Goal: Task Accomplishment & Management: Use online tool/utility

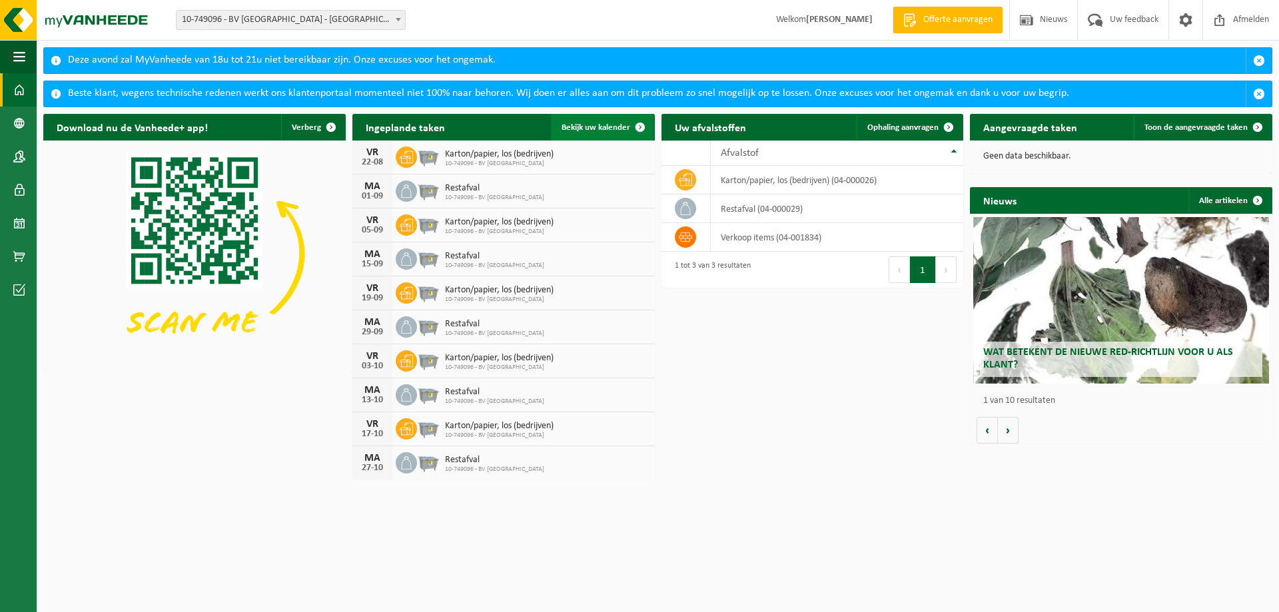
click at [591, 126] on span "Bekijk uw kalender" at bounding box center [596, 127] width 69 height 9
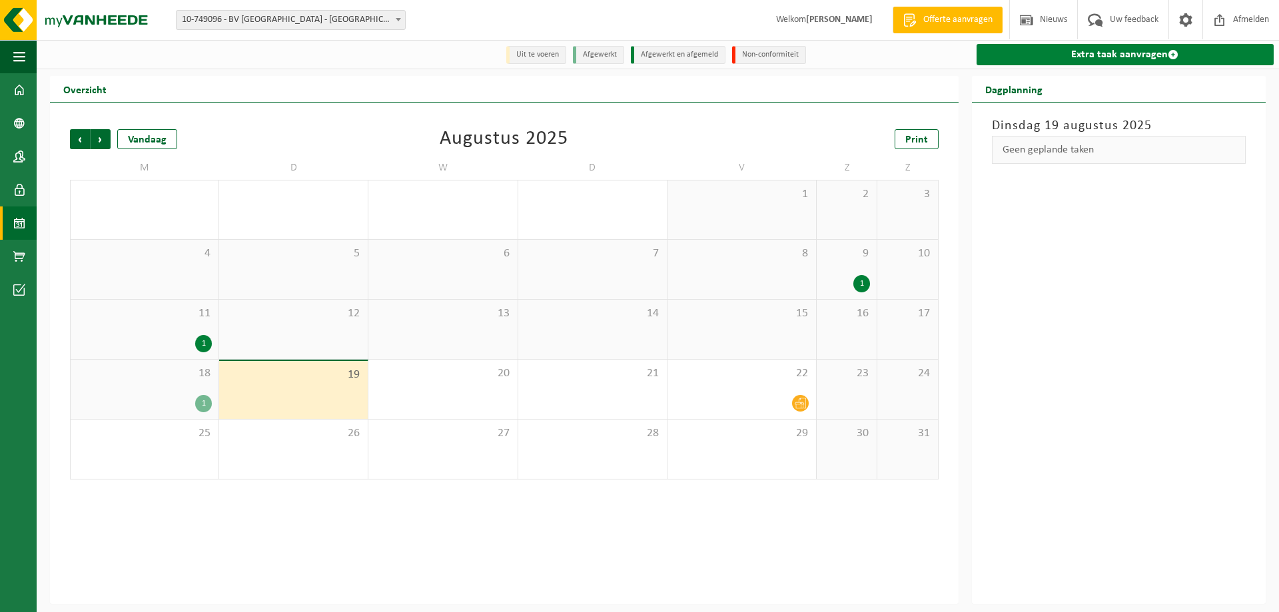
click at [1080, 55] on link "Extra taak aanvragen" at bounding box center [1125, 54] width 297 height 21
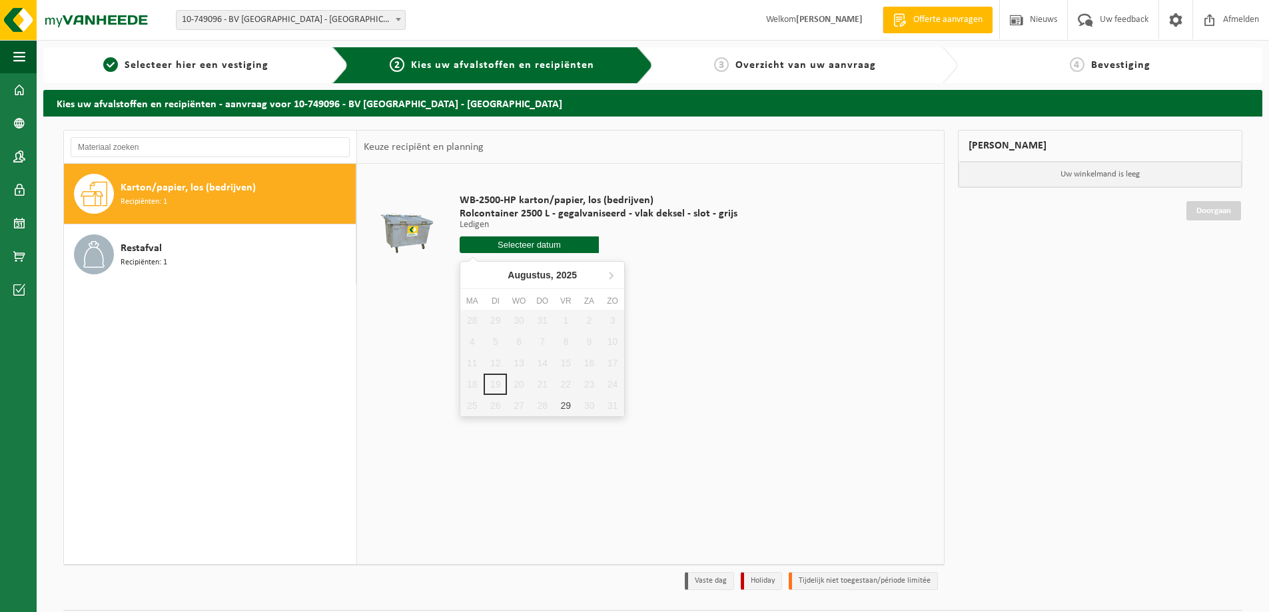
click at [507, 244] on input "text" at bounding box center [529, 244] width 139 height 17
click at [568, 404] on div "29" at bounding box center [565, 405] width 23 height 21
type input "Van [DATE]"
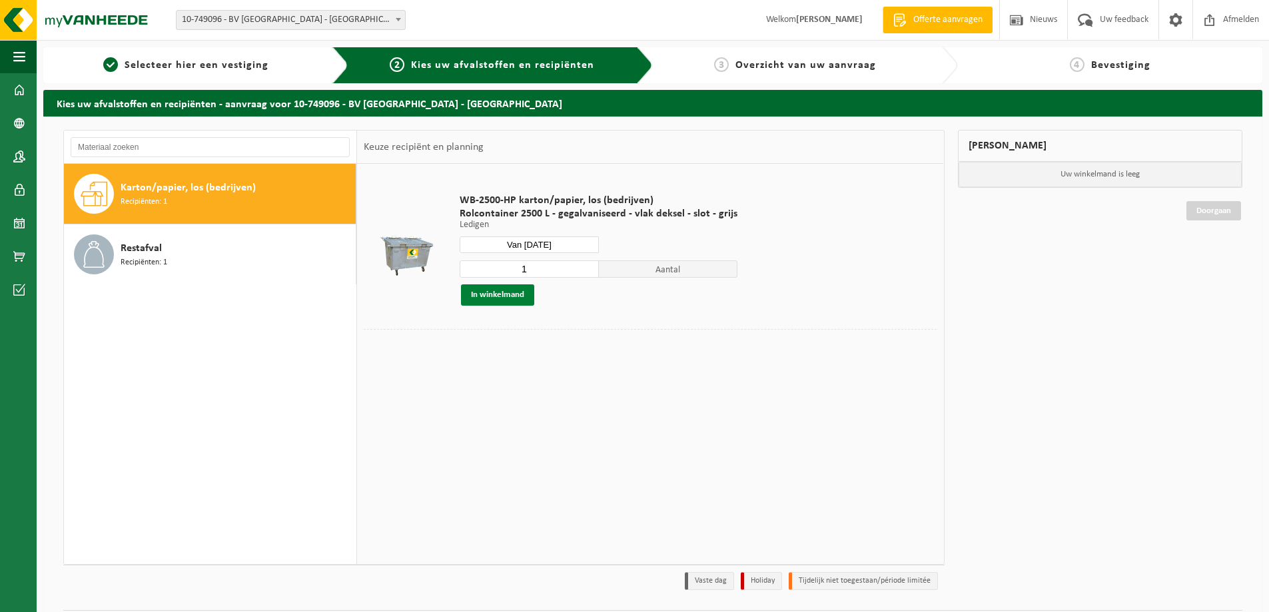
click at [506, 294] on button "In winkelmand" at bounding box center [497, 294] width 73 height 21
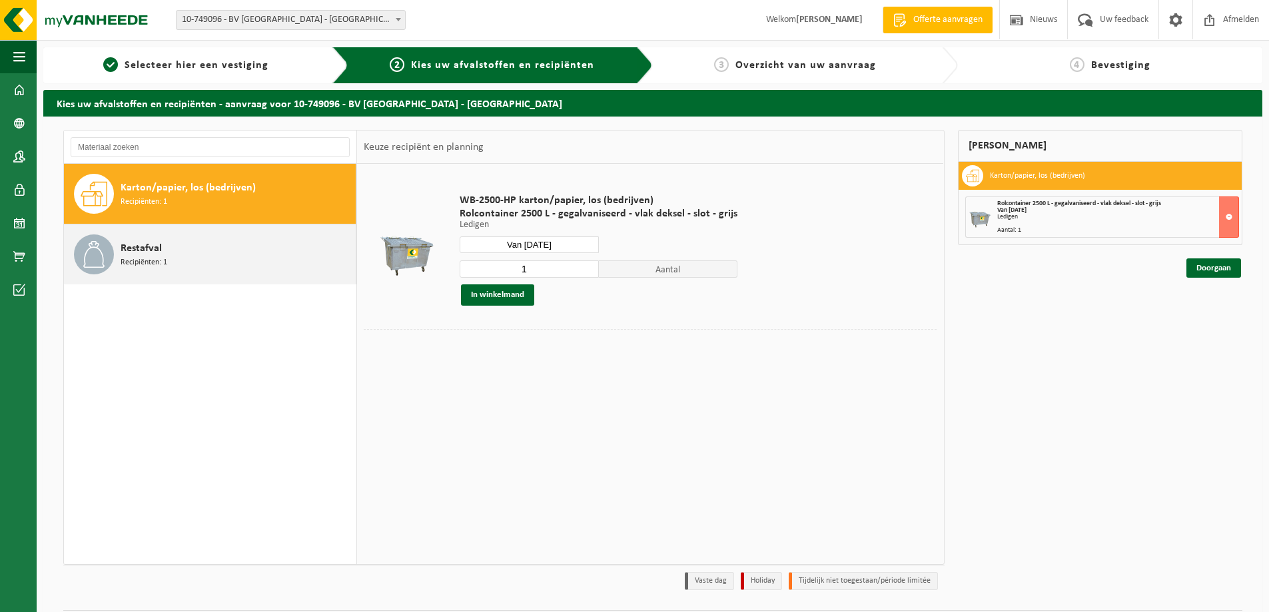
click at [162, 246] on div "Restafval Recipiënten: 1" at bounding box center [237, 254] width 232 height 40
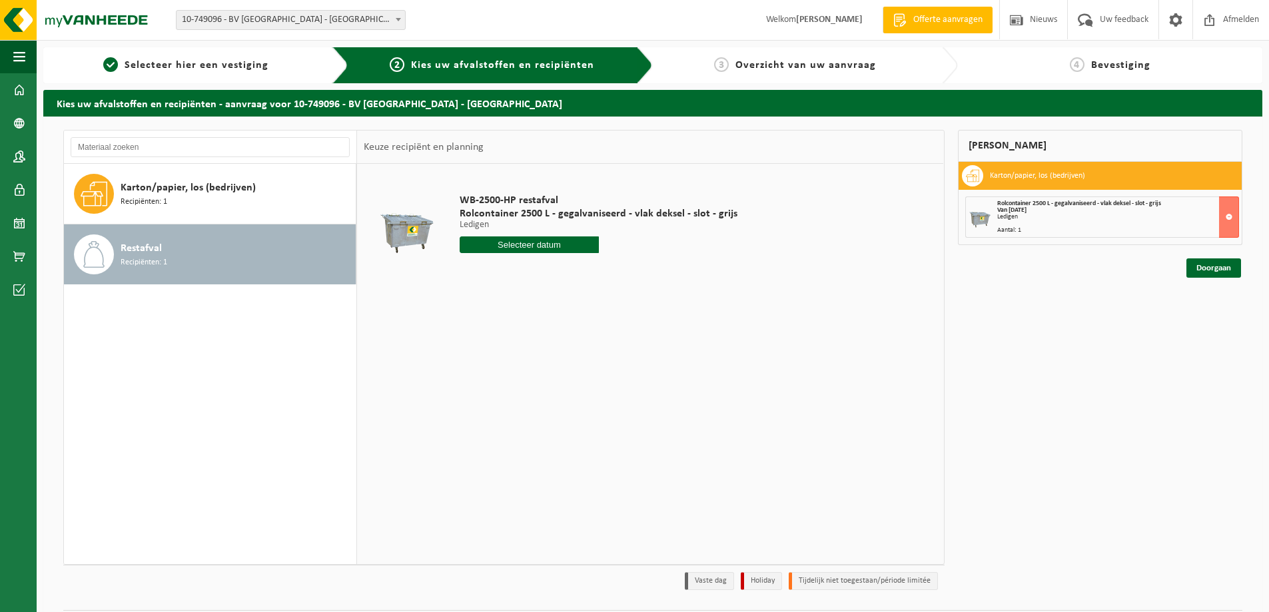
click at [524, 244] on input "text" at bounding box center [529, 244] width 139 height 17
click at [470, 402] on div "25" at bounding box center [471, 405] width 23 height 21
type input "Van [DATE]"
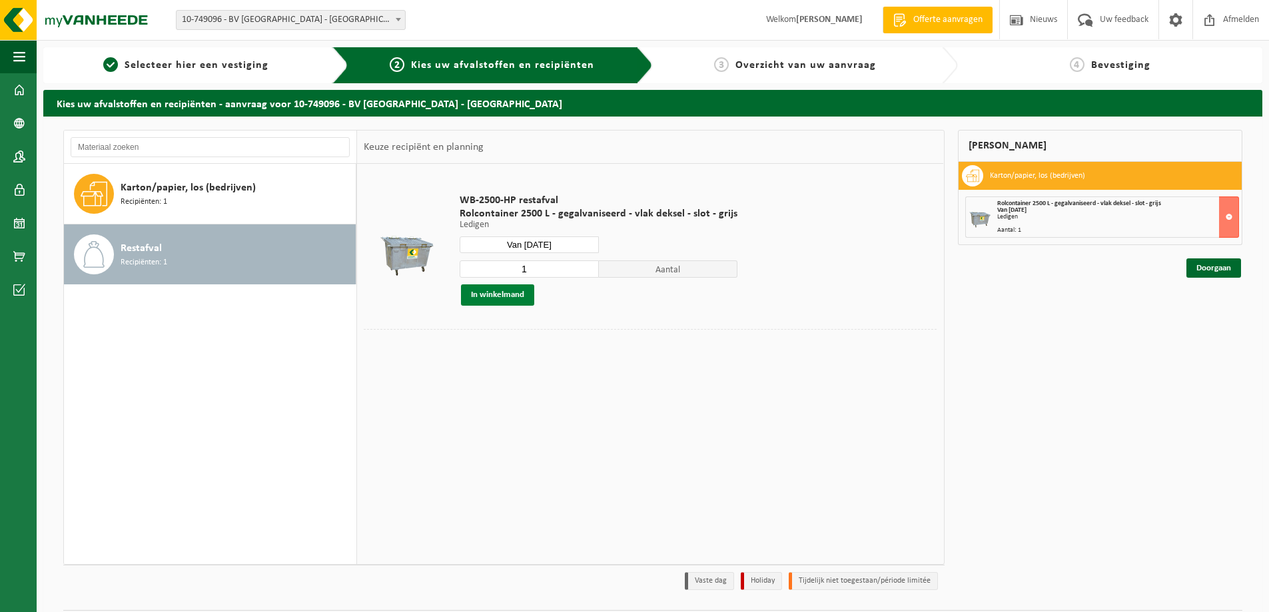
click at [501, 293] on button "In winkelmand" at bounding box center [497, 294] width 73 height 21
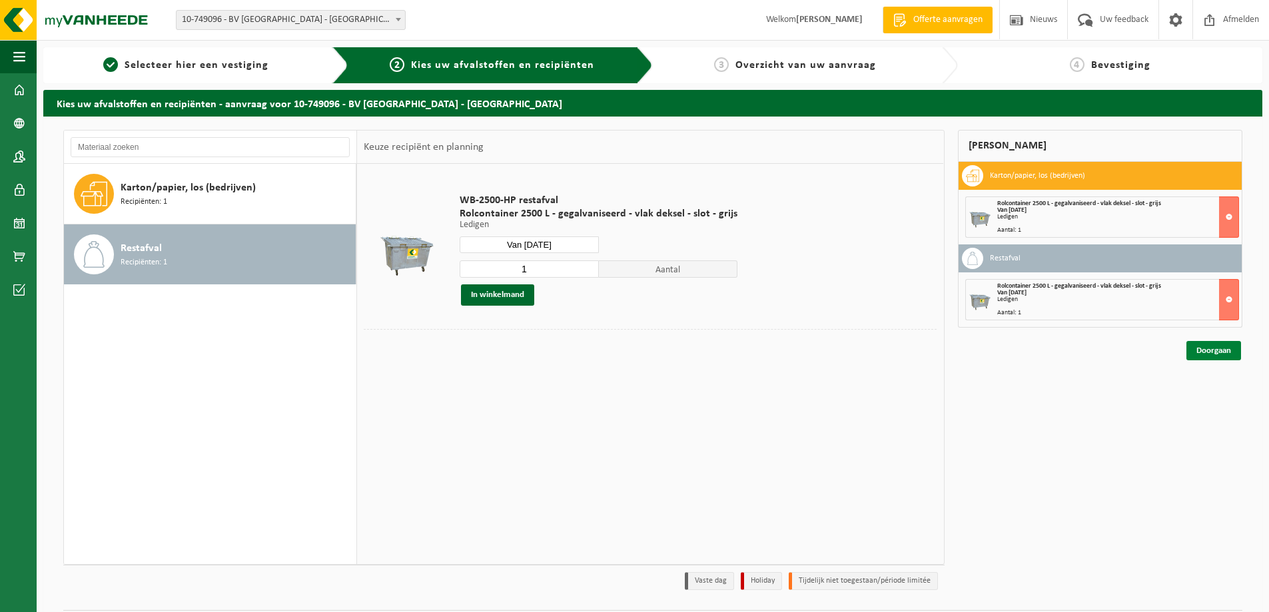
click at [1205, 351] on link "Doorgaan" at bounding box center [1213, 350] width 55 height 19
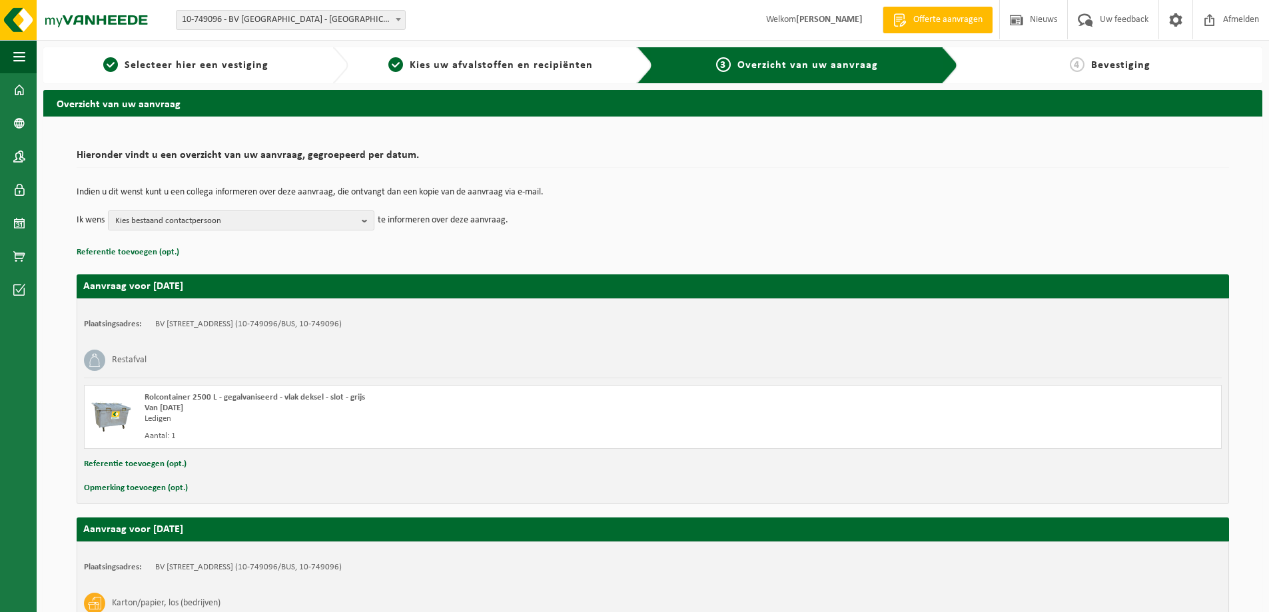
scroll to position [203, 0]
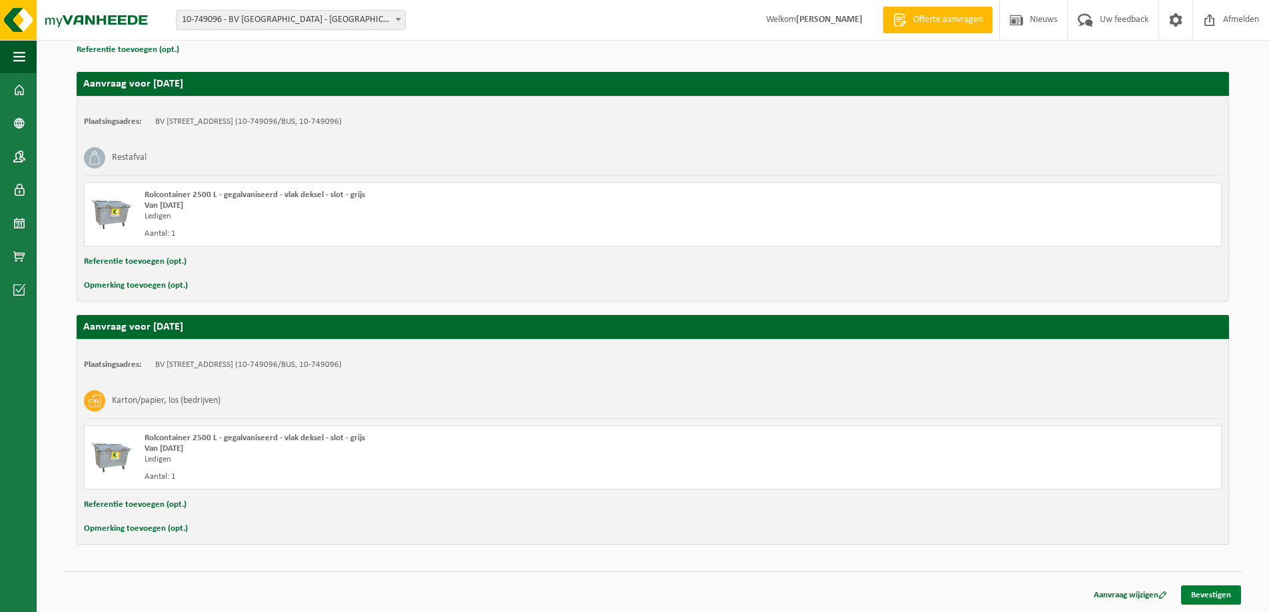
click at [1204, 592] on link "Bevestigen" at bounding box center [1211, 595] width 60 height 19
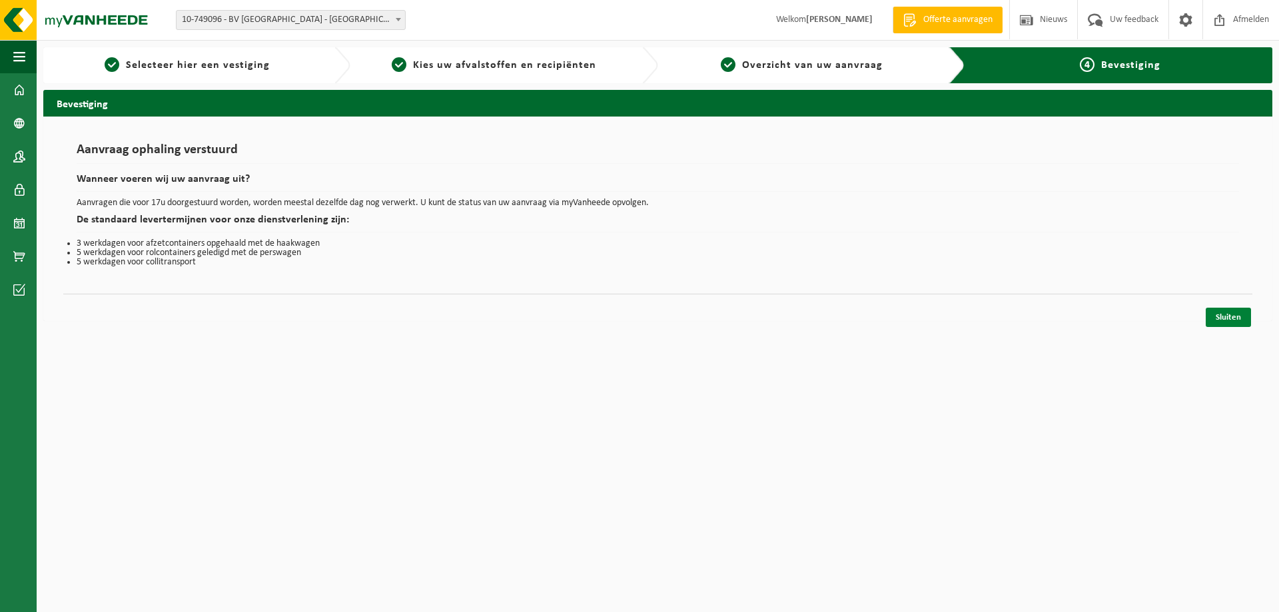
click at [1224, 314] on link "Sluiten" at bounding box center [1228, 317] width 45 height 19
